Goal: Task Accomplishment & Management: Manage account settings

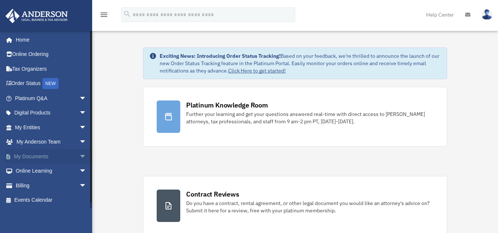
click at [27, 155] on link "My Documents arrow_drop_down" at bounding box center [51, 156] width 93 height 15
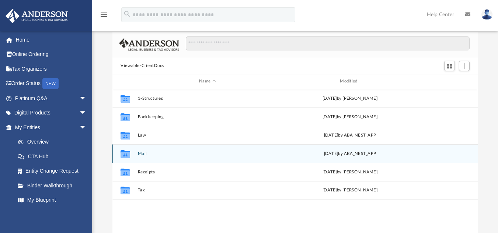
scroll to position [74, 0]
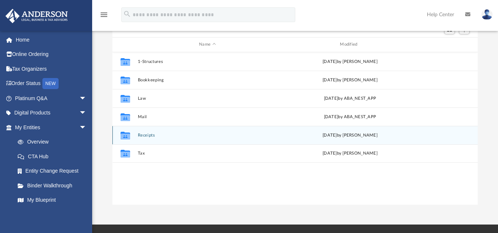
click at [128, 137] on icon "grid" at bounding box center [126, 136] width 10 height 6
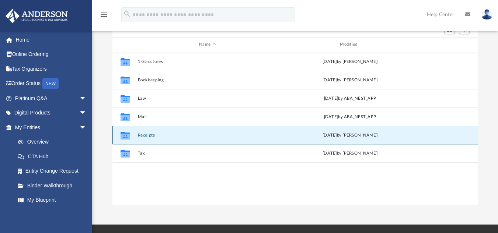
click at [152, 136] on button "Receipts" at bounding box center [207, 135] width 139 height 5
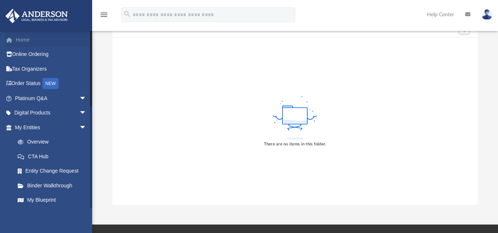
click at [24, 38] on link "Home" at bounding box center [51, 39] width 93 height 15
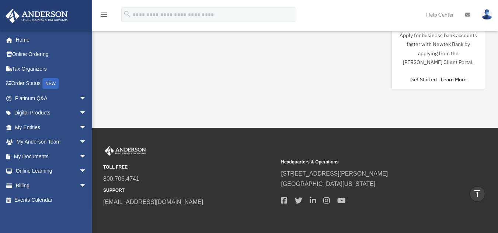
scroll to position [774, 0]
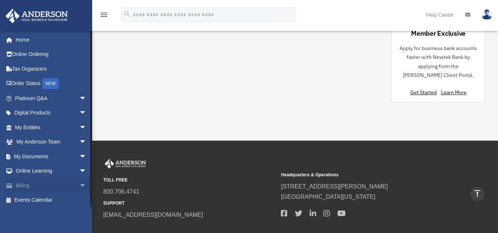
click at [30, 185] on link "Billing arrow_drop_down" at bounding box center [51, 185] width 93 height 15
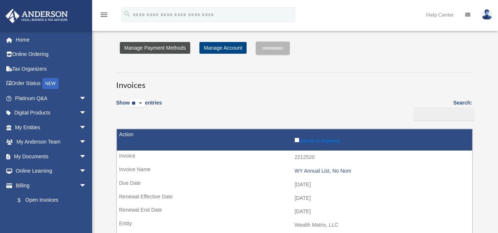
click at [144, 45] on link "Manage Payment Methods" at bounding box center [155, 48] width 70 height 12
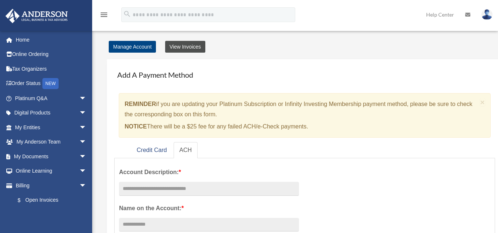
click at [175, 46] on link "View Invoices" at bounding box center [185, 47] width 40 height 12
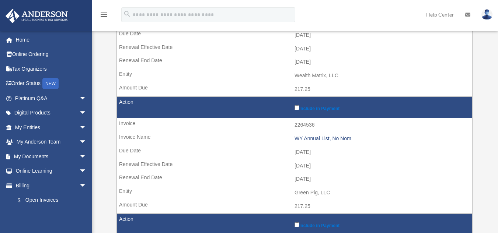
scroll to position [184, 0]
